Goal: Ask a question

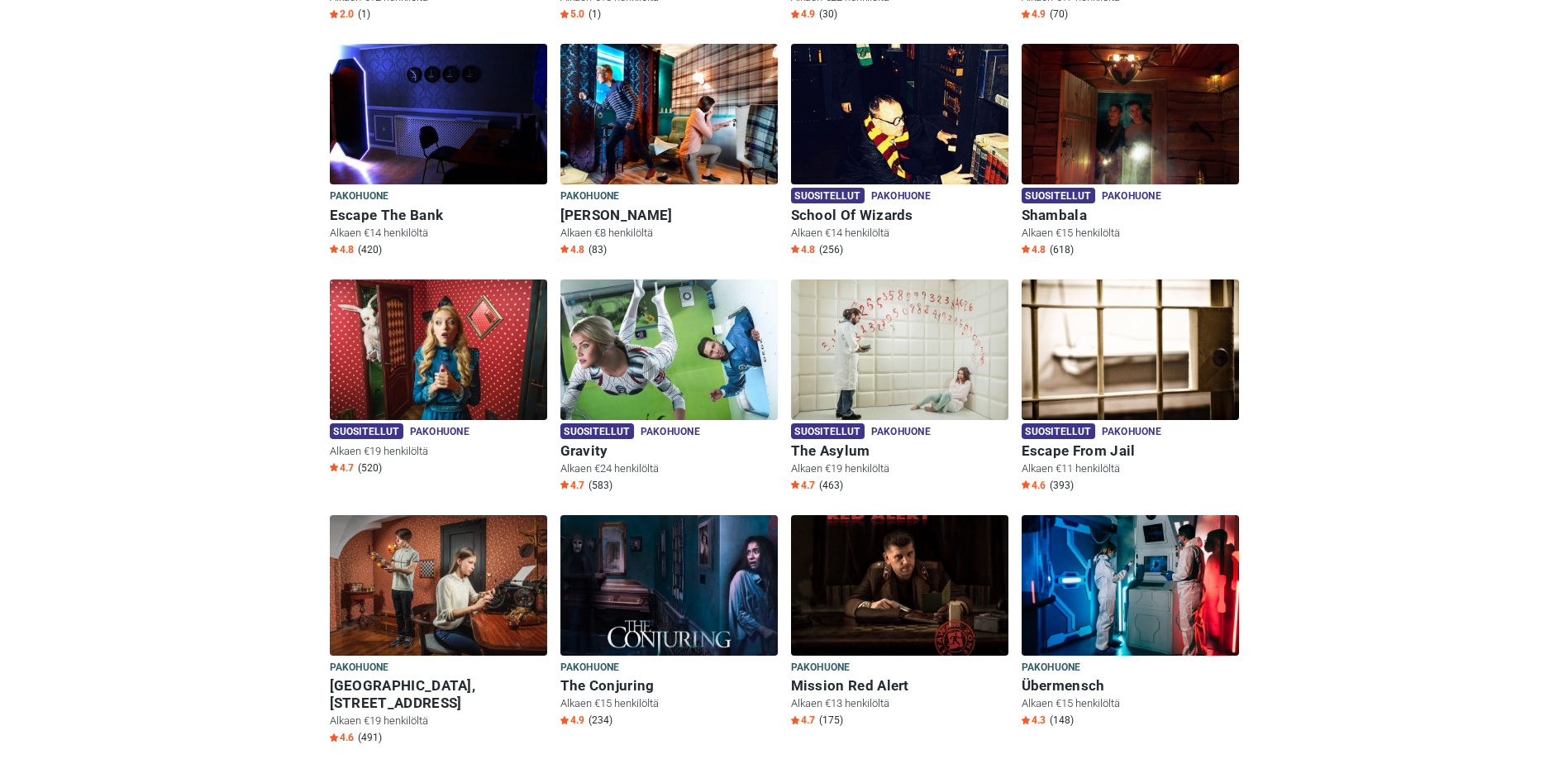
scroll to position [744, 0]
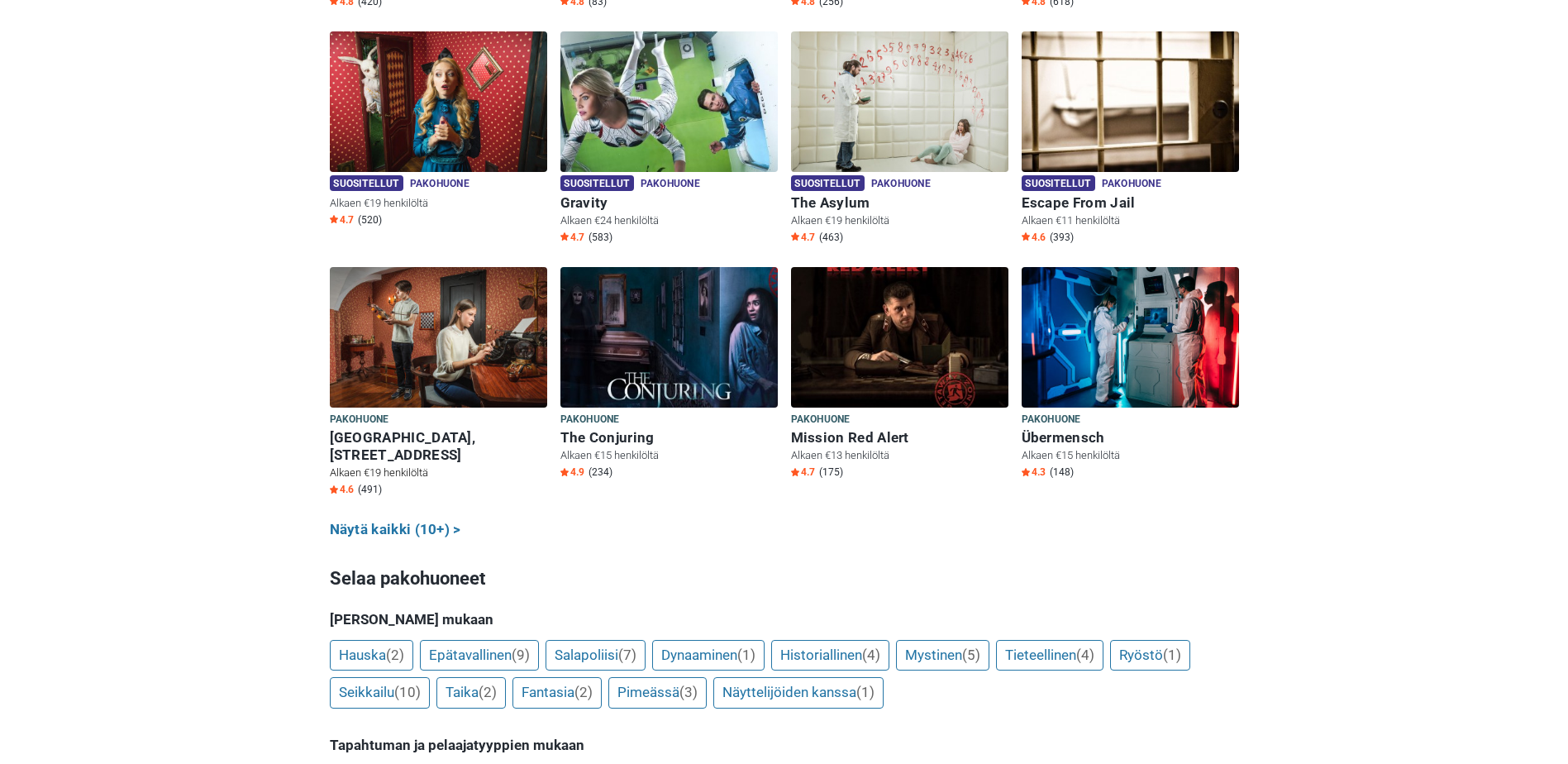
click at [433, 357] on img at bounding box center [438, 337] width 218 height 140
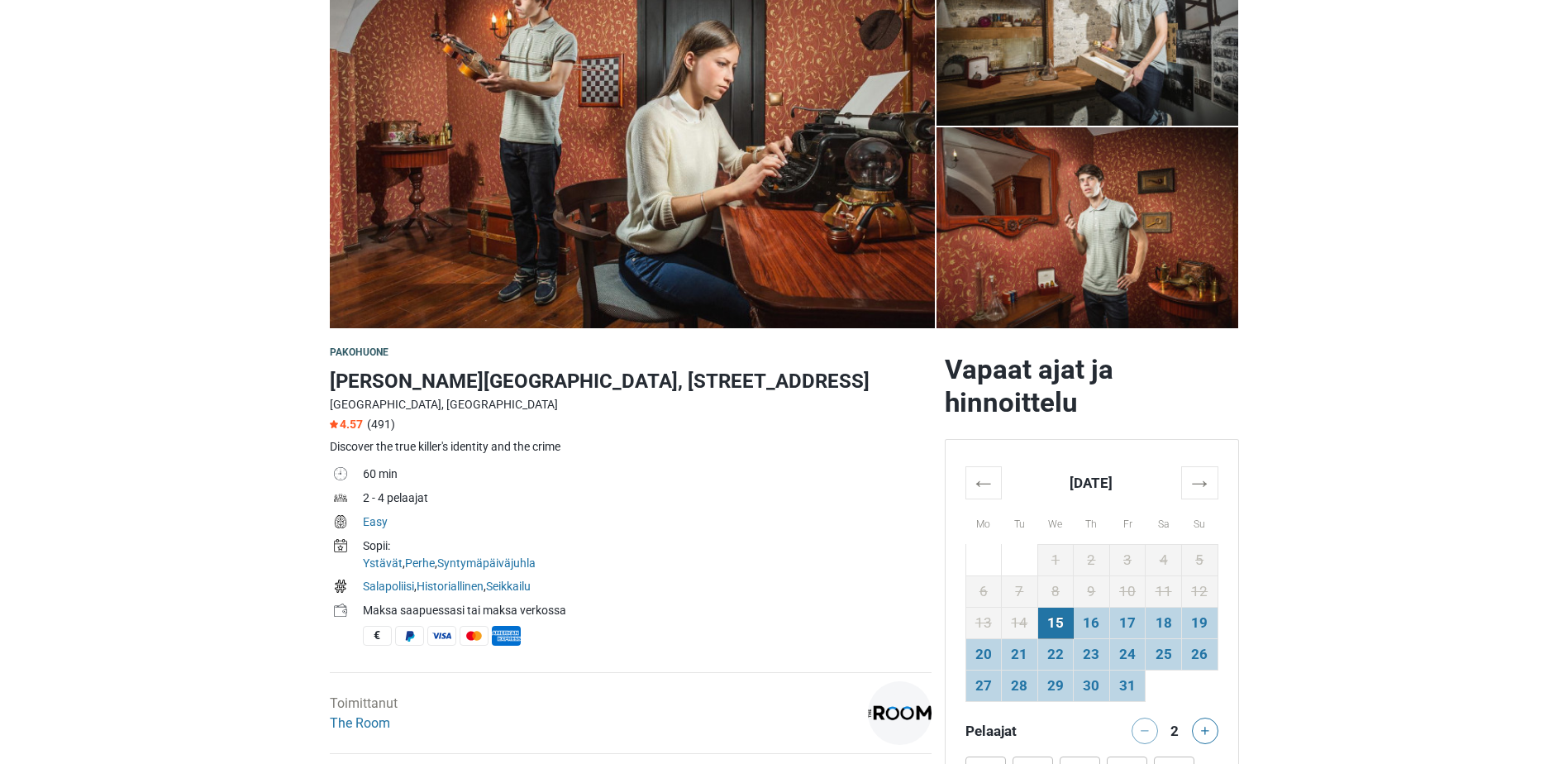
scroll to position [166, 0]
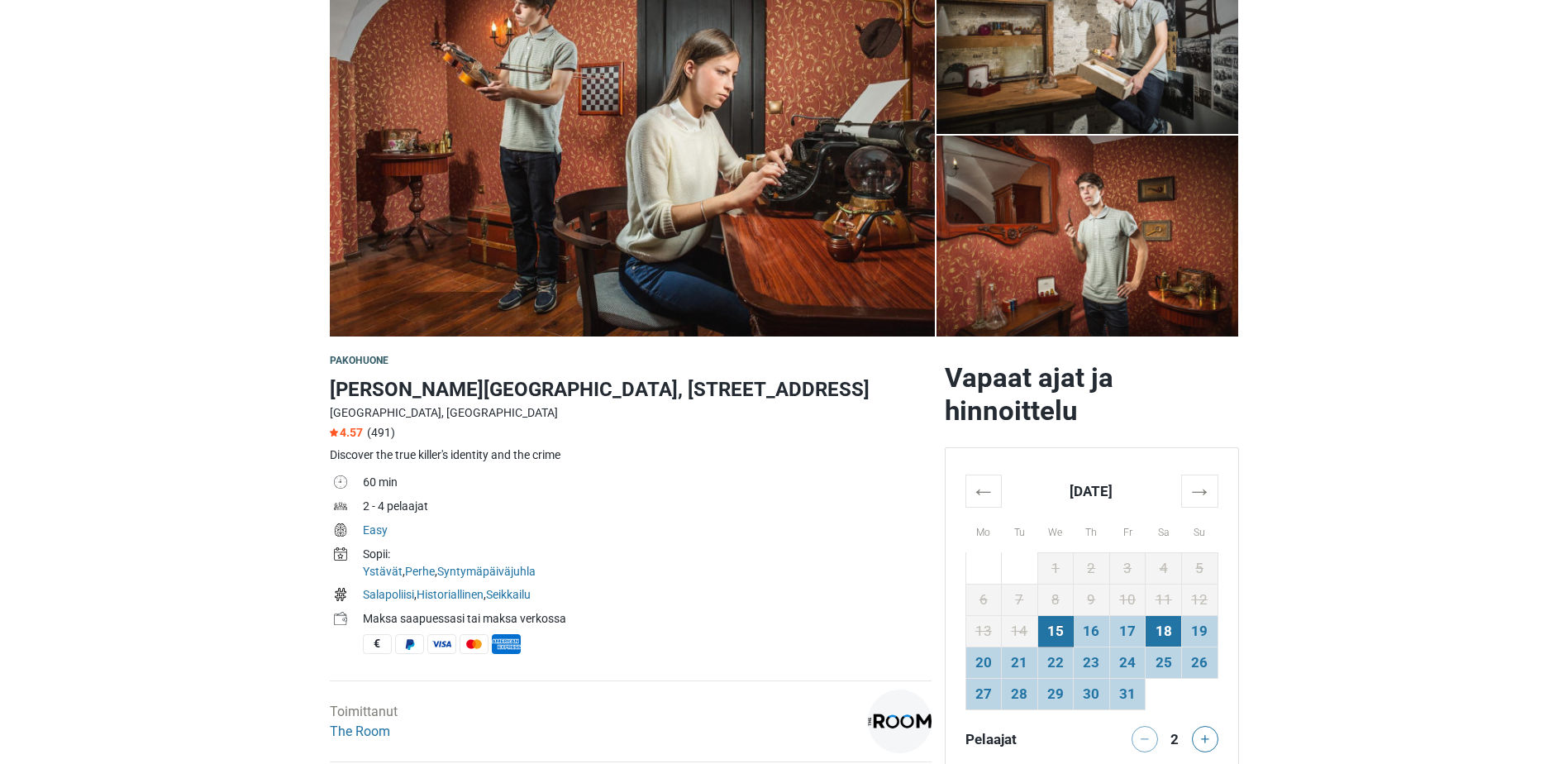
click at [1173, 634] on td "18" at bounding box center [1163, 631] width 36 height 32
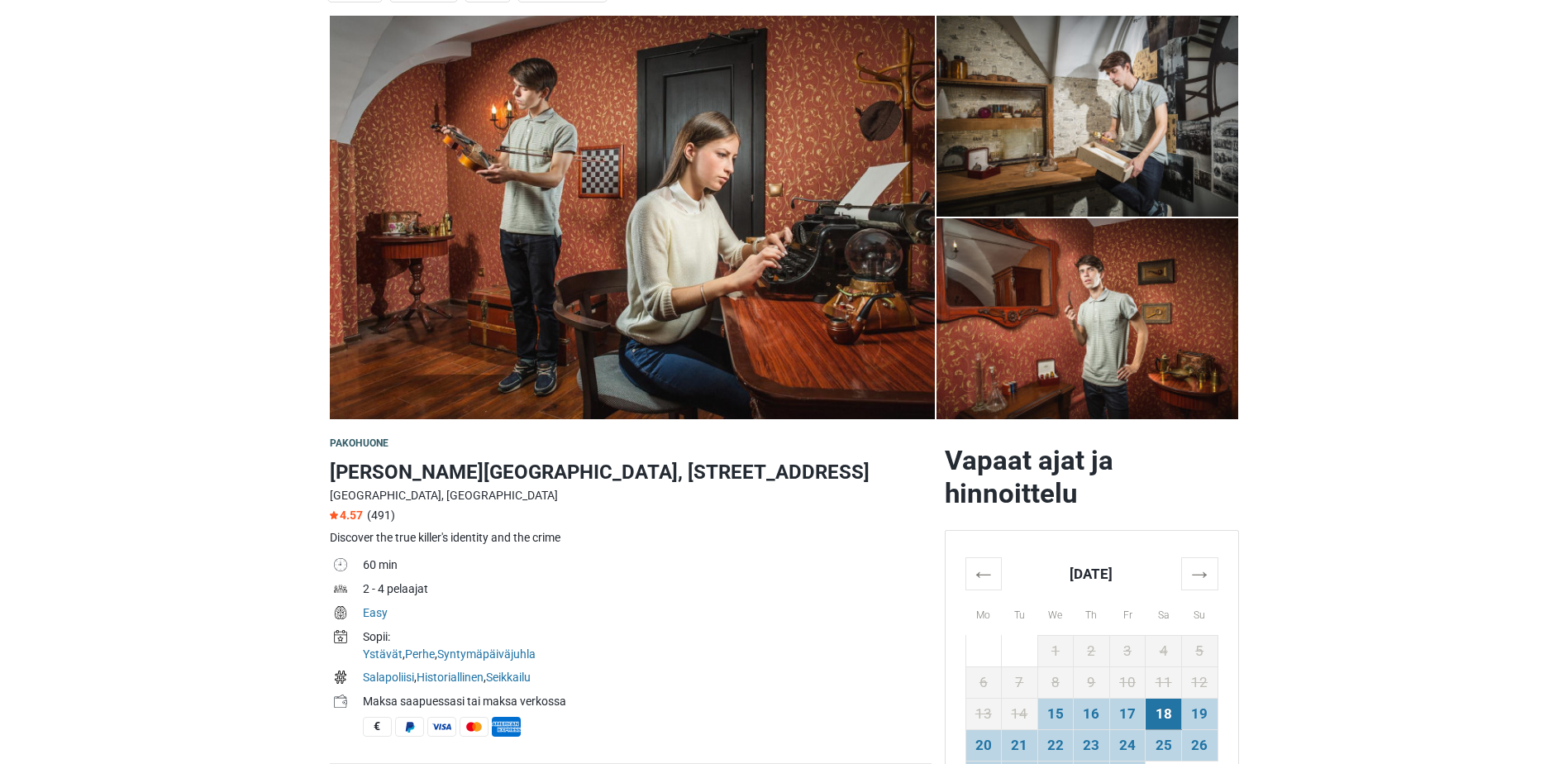
scroll to position [0, 0]
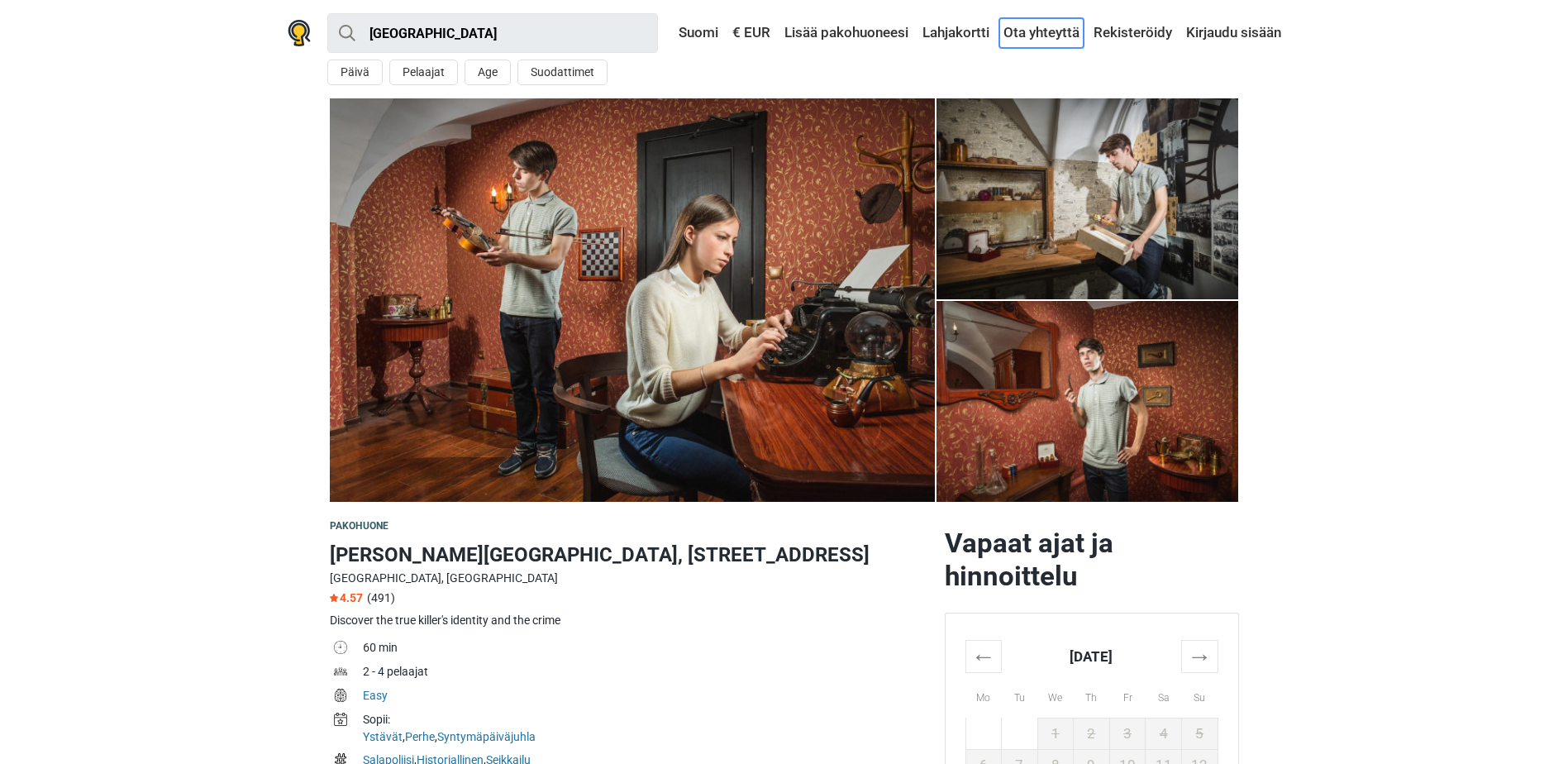
click at [1016, 36] on link "Ota yhteyttä" at bounding box center [1041, 33] width 85 height 30
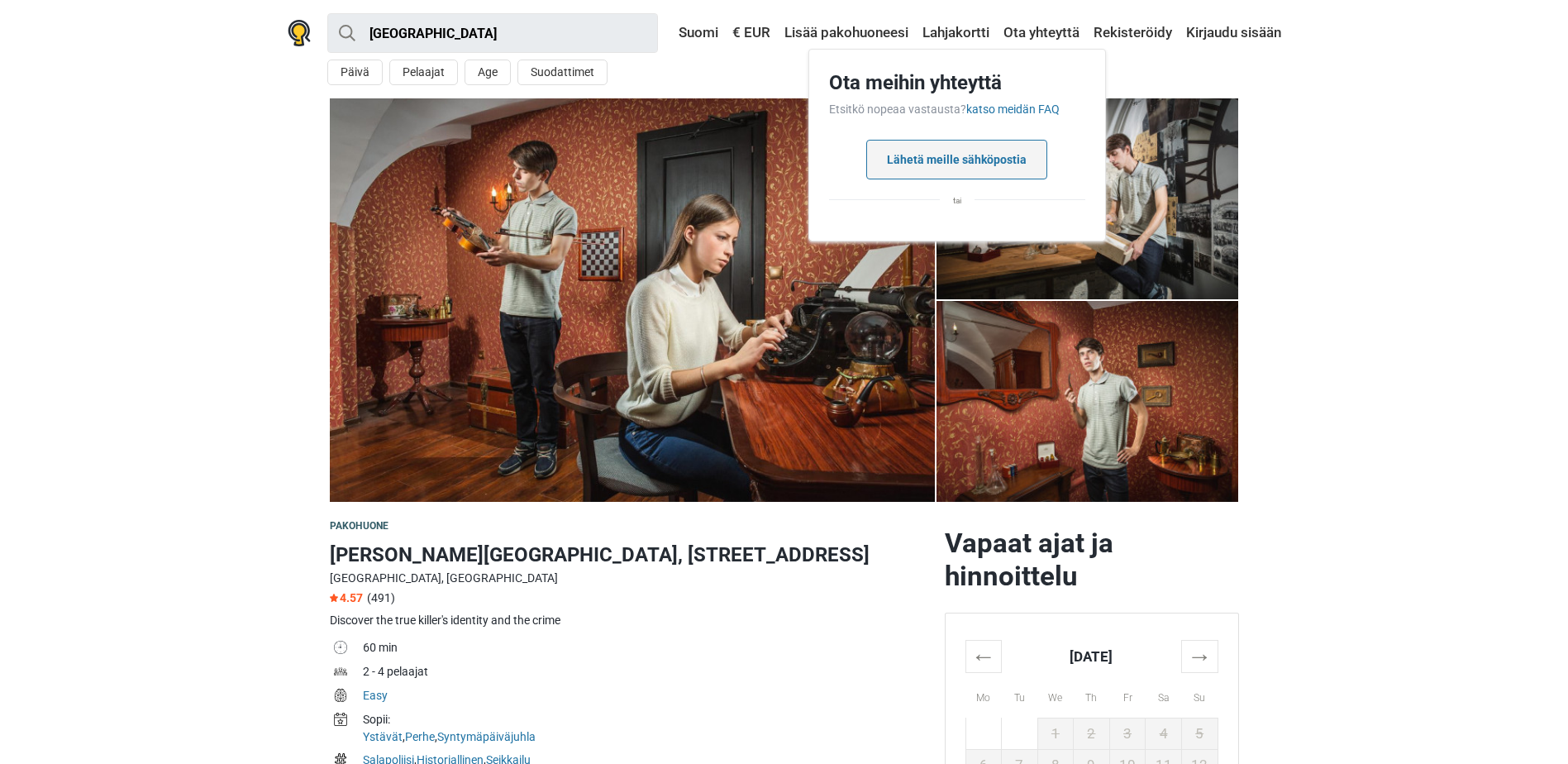
click at [980, 165] on button "Lähetä meille sähköpostia" at bounding box center [956, 159] width 181 height 40
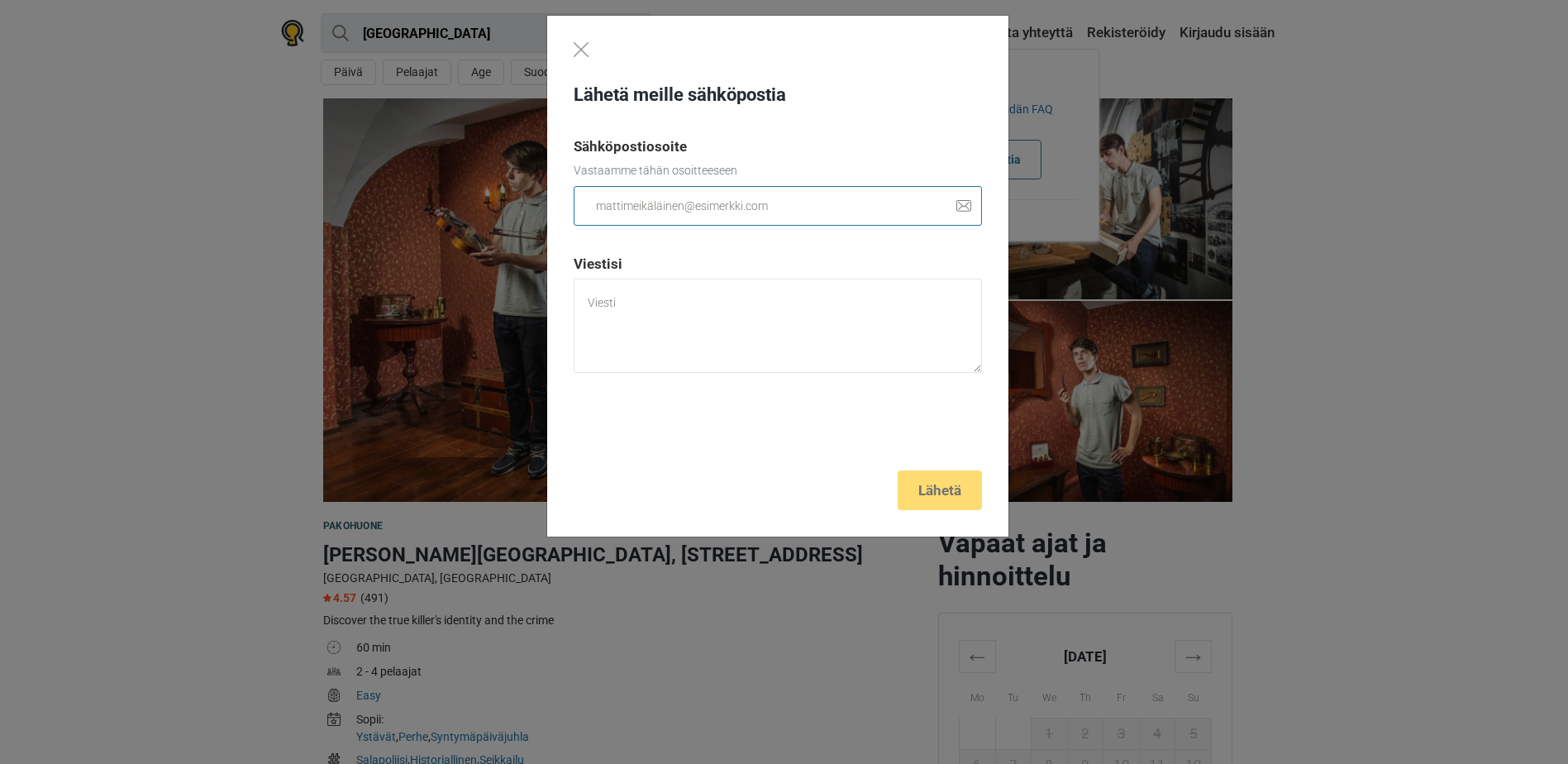
click at [780, 211] on input "email" at bounding box center [777, 205] width 408 height 40
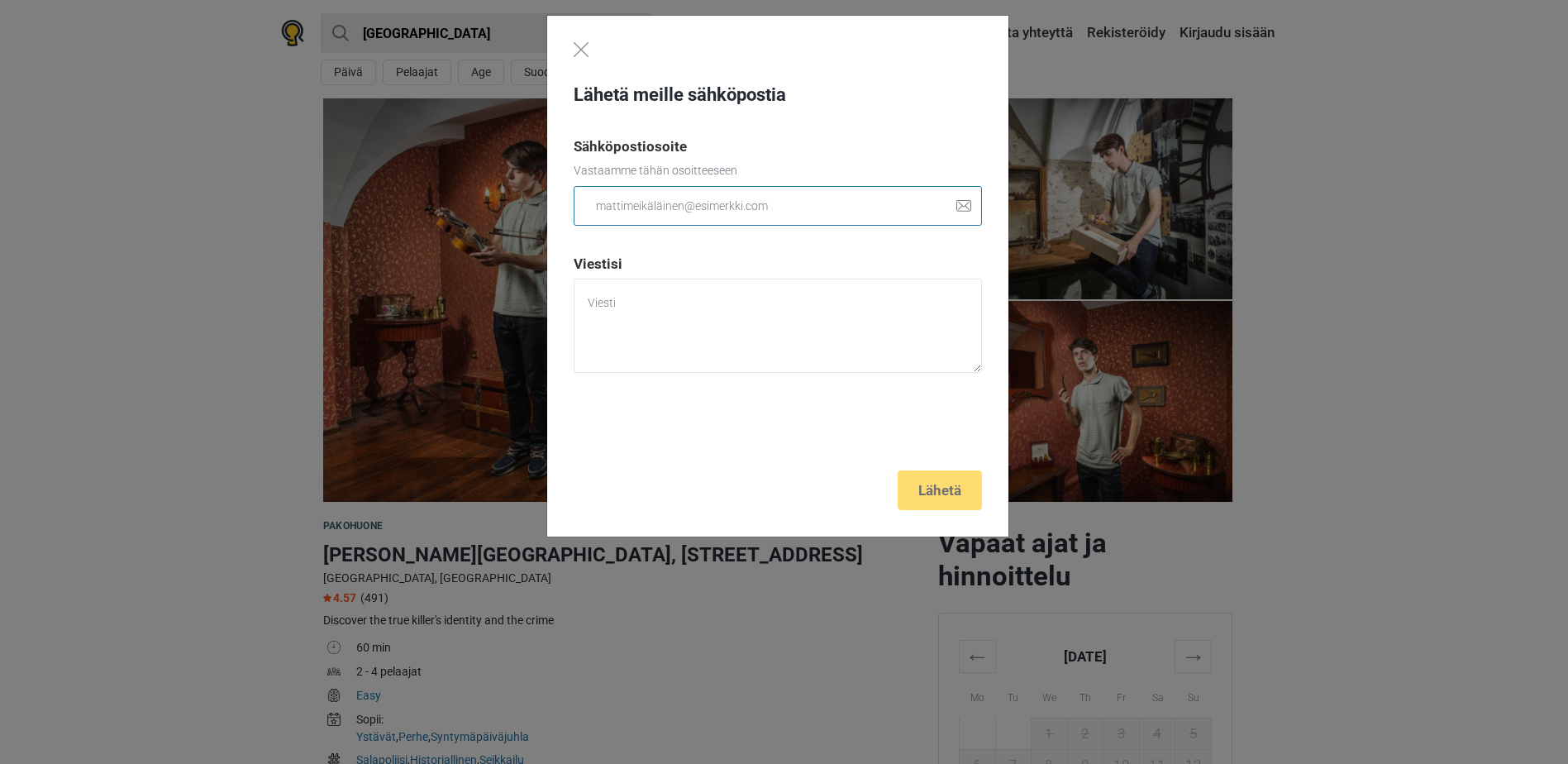
type input "[EMAIL_ADDRESS][DOMAIN_NAME]"
click at [634, 314] on textarea at bounding box center [777, 325] width 408 height 94
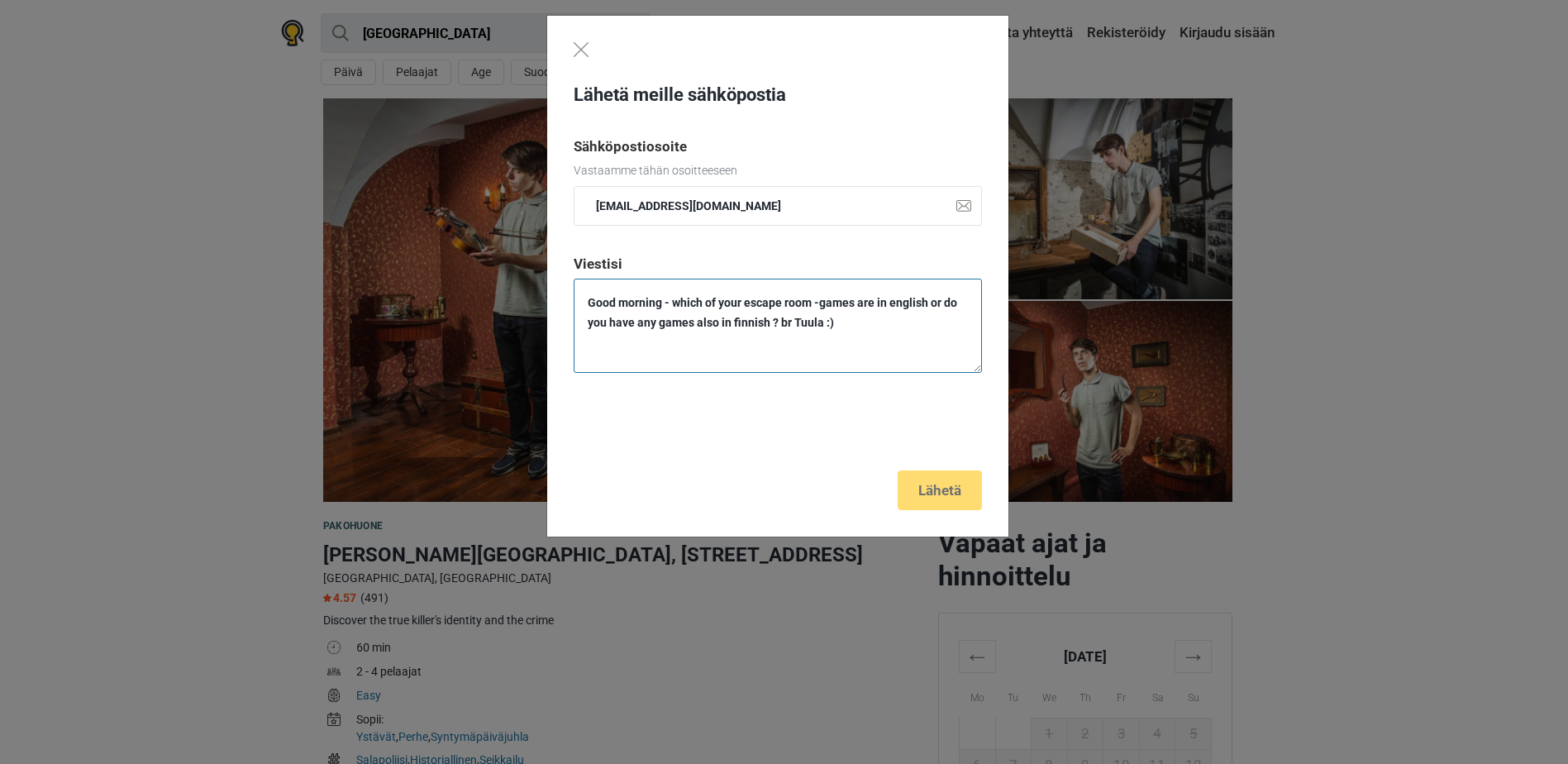
click at [888, 341] on textarea "Good morning - which of your escape room -games are in english or do you have a…" at bounding box center [777, 325] width 408 height 94
type textarea "Good morning - which of your escape room -games are in english or do you have a…"
click at [939, 481] on div "Lähetä meille sähköpostia Sähköpostiosoite Vastaamme tähän osoitteeseen [EMAIL_…" at bounding box center [777, 277] width 461 height 522
click at [941, 491] on div "Lähetä meille sähköpostia Sähköpostiosoite Vastaamme tähän osoitteeseen [EMAIL_…" at bounding box center [777, 277] width 461 height 522
click at [580, 47] on img "Close" at bounding box center [581, 49] width 15 height 15
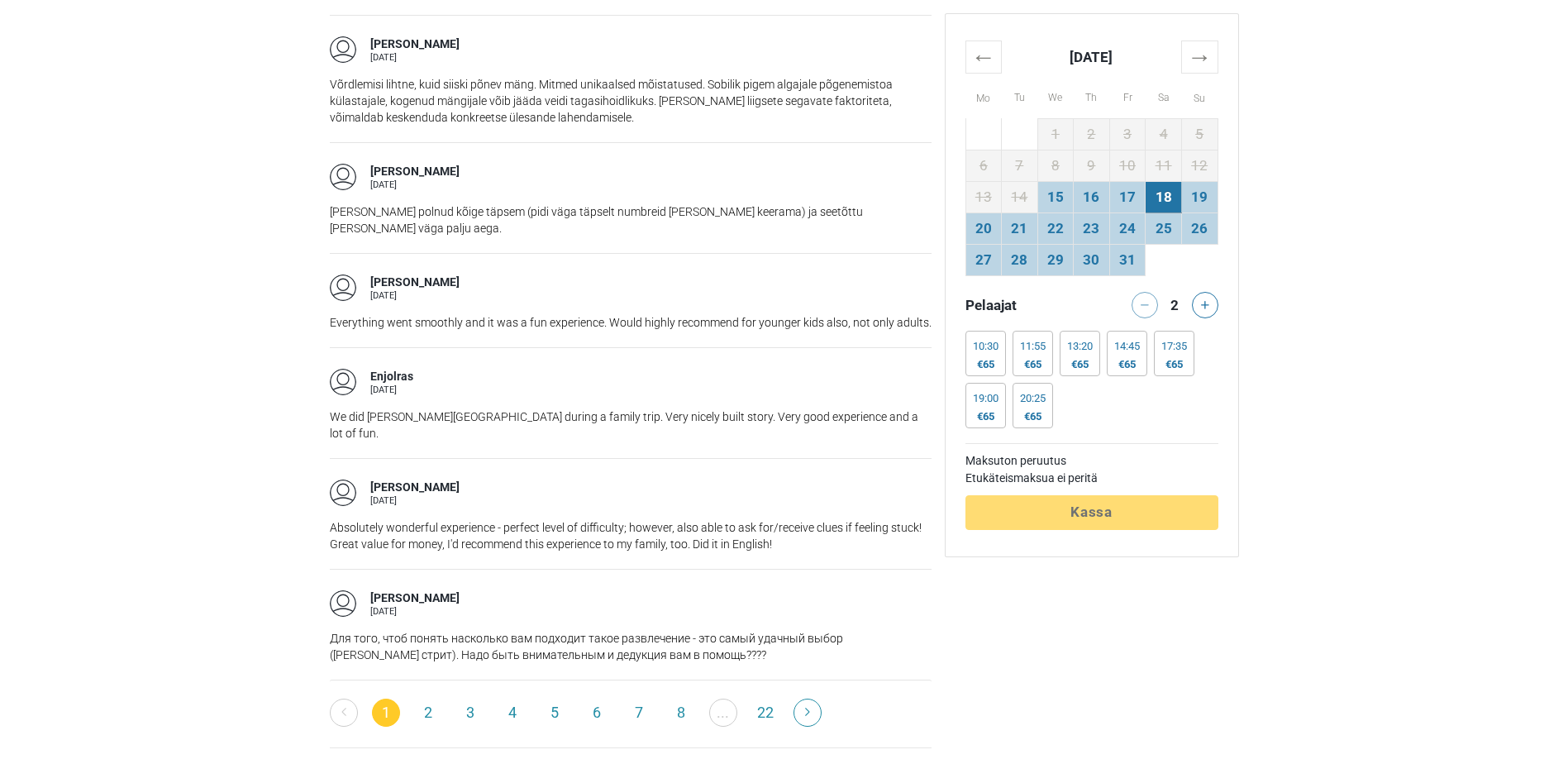
scroll to position [2563, 0]
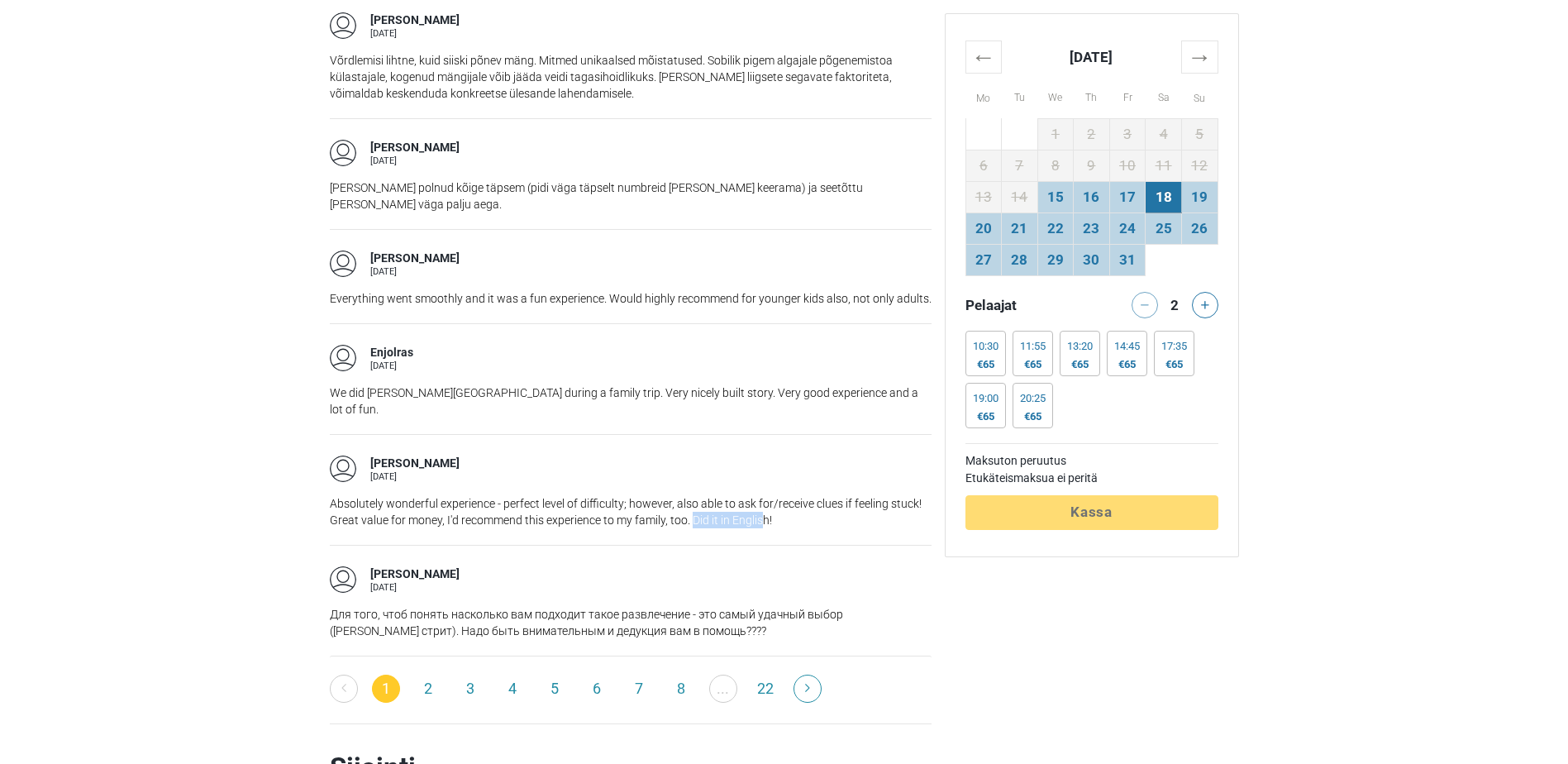
drag, startPoint x: 692, startPoint y: 466, endPoint x: 763, endPoint y: 472, distance: 71.3
click at [763, 495] on p "Absolutely wonderful experience - perfect level of difficulty; however, also ab…" at bounding box center [630, 512] width 602 height 33
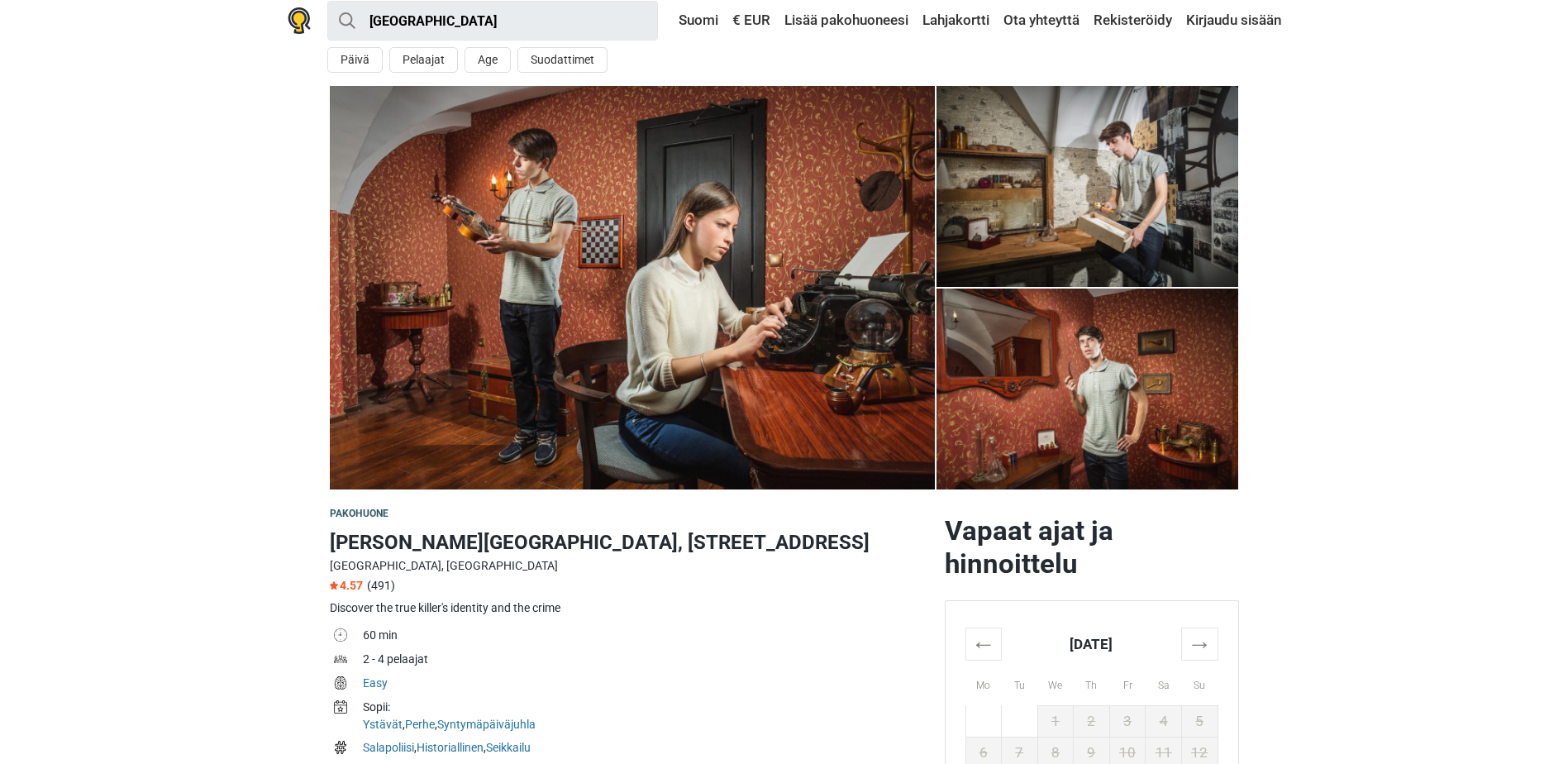
scroll to position [330, 0]
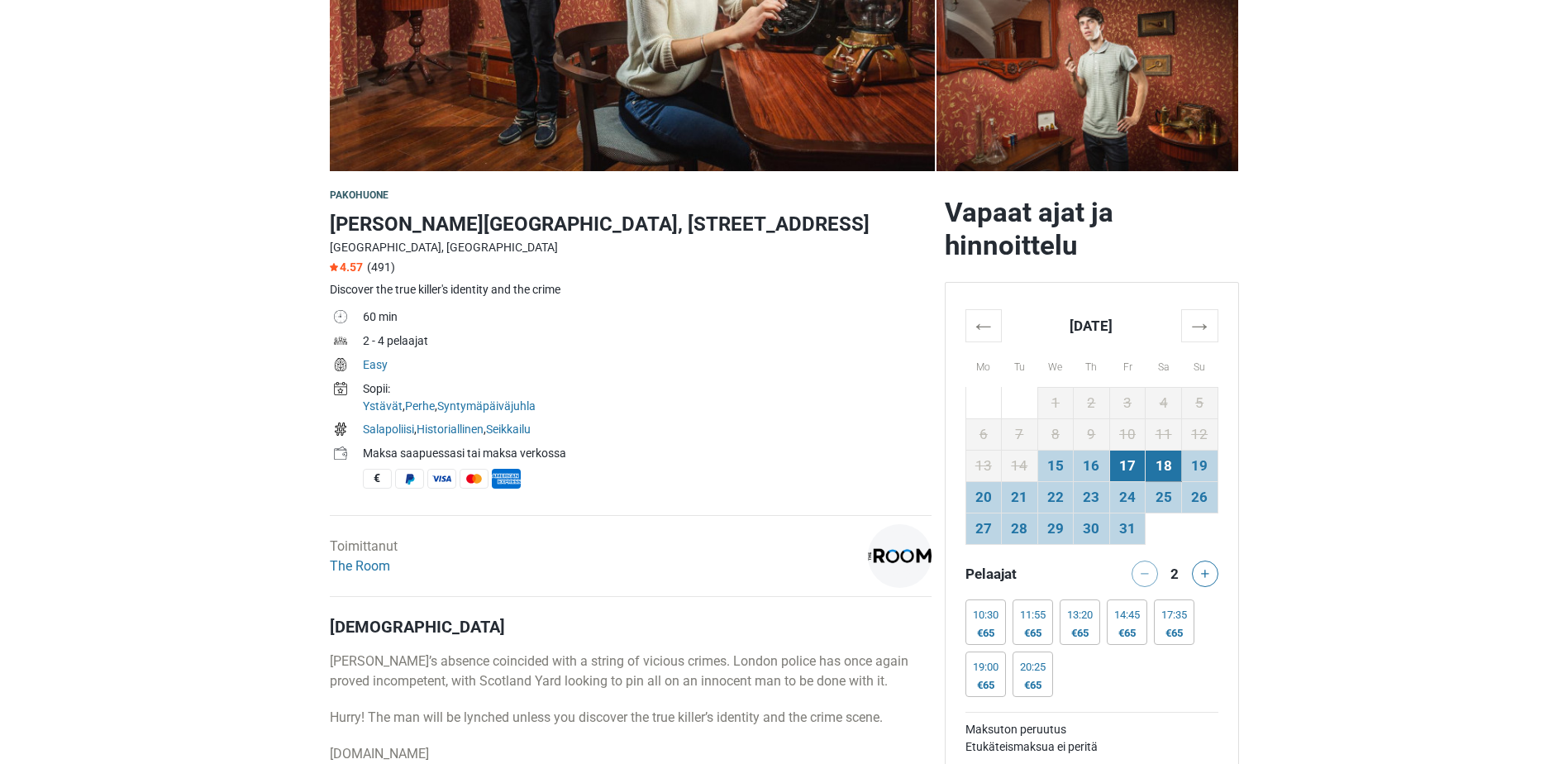
click at [1121, 469] on td "17" at bounding box center [1127, 465] width 36 height 32
